Goal: Task Accomplishment & Management: Use online tool/utility

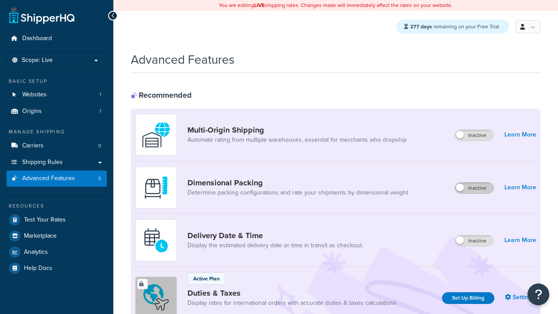
click at [475, 188] on label "Inactive" at bounding box center [475, 188] width 38 height 10
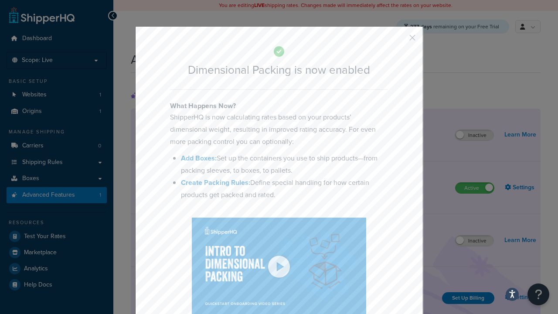
click at [400, 41] on button "button" at bounding box center [400, 41] width 2 height 2
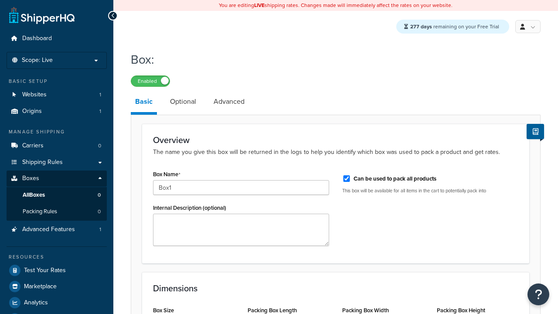
select select "usps_small"
type input "Box1"
